Goal: Information Seeking & Learning: Learn about a topic

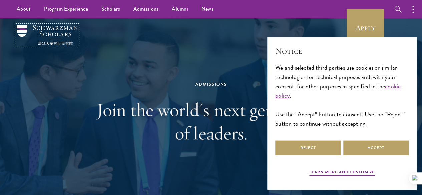
click at [65, 45] on img at bounding box center [47, 35] width 61 height 20
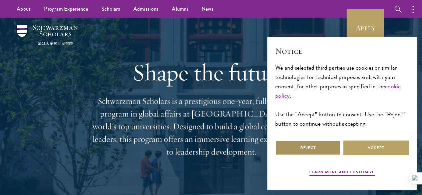
click at [329, 145] on button "Reject" at bounding box center [307, 147] width 65 height 15
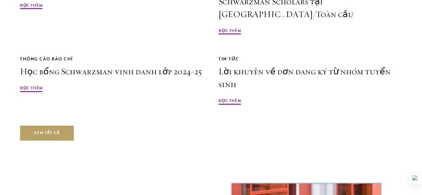
scroll to position [1562, 0]
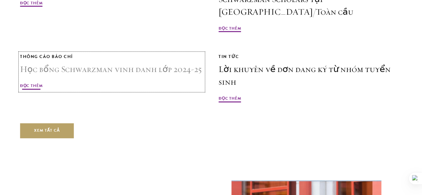
click at [183, 74] on font "Học bổng Schwarzman vinh danh lớp 2024-25" at bounding box center [111, 69] width 182 height 11
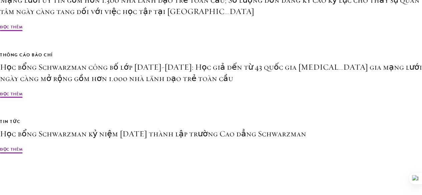
scroll to position [1525, 0]
